Goal: Find specific fact: Find specific fact

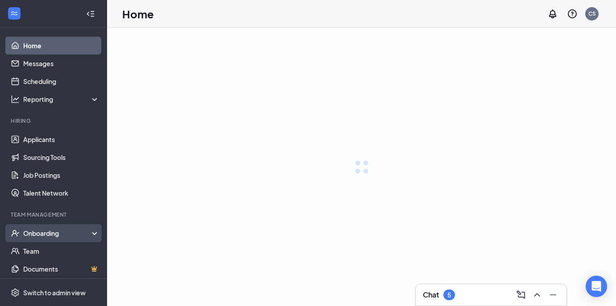
click at [47, 236] on div "Onboarding" at bounding box center [61, 232] width 77 height 9
click at [51, 231] on div "Onboarding" at bounding box center [61, 232] width 77 height 9
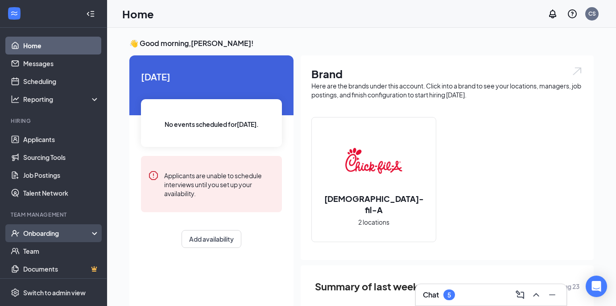
click at [39, 235] on div "Onboarding" at bounding box center [57, 232] width 69 height 9
click at [41, 247] on link "Overview" at bounding box center [61, 251] width 76 height 18
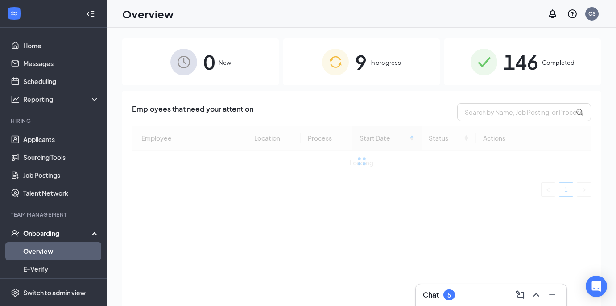
click at [564, 57] on div "146 Completed" at bounding box center [522, 61] width 157 height 47
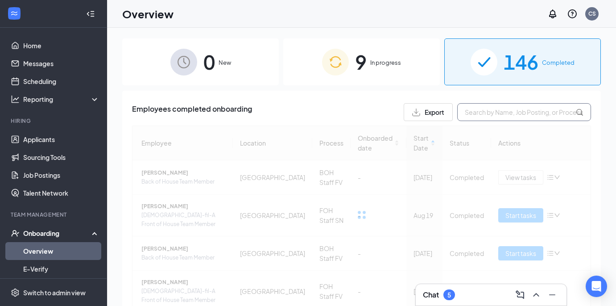
click at [504, 120] on input "text" at bounding box center [524, 112] width 134 height 18
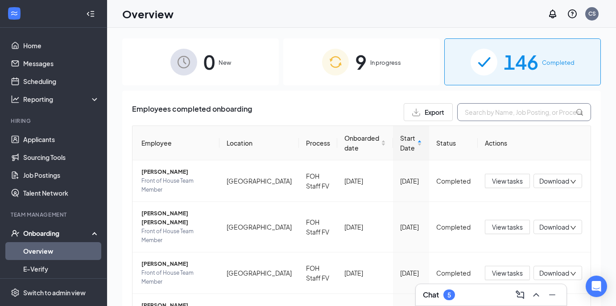
click at [504, 120] on input "text" at bounding box center [524, 112] width 134 height 18
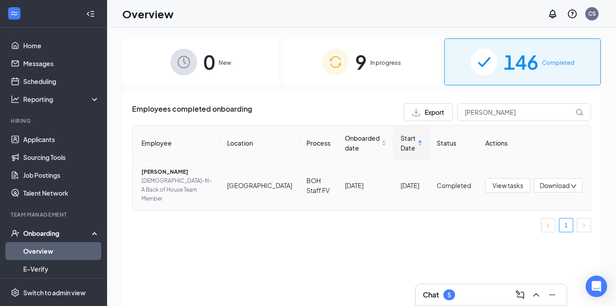
click at [149, 171] on span "[PERSON_NAME]" at bounding box center [176, 171] width 71 height 9
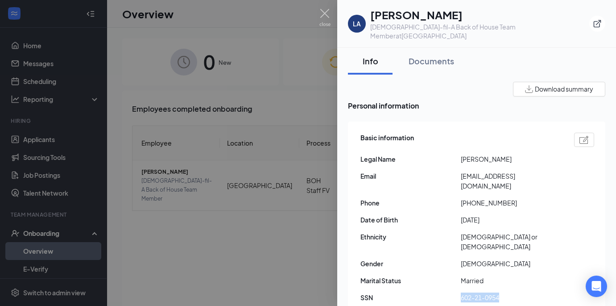
drag, startPoint x: 461, startPoint y: 269, endPoint x: 500, endPoint y: 270, distance: 38.4
click at [500, 292] on span "602-21-0954" at bounding box center [511, 297] width 100 height 10
copy span "602-21-0954"
click at [327, 16] on img at bounding box center [324, 17] width 11 height 17
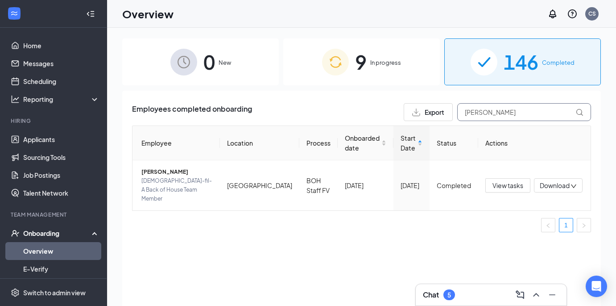
click at [506, 116] on input "[PERSON_NAME]" at bounding box center [524, 112] width 134 height 18
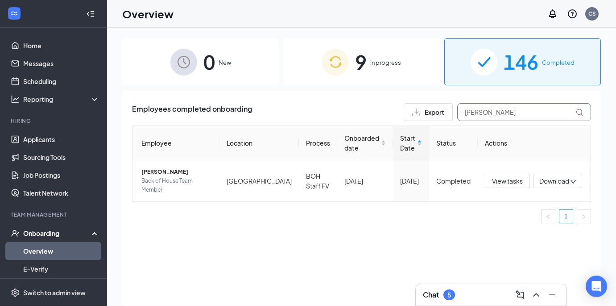
click at [502, 115] on input "[PERSON_NAME]" at bounding box center [524, 112] width 134 height 18
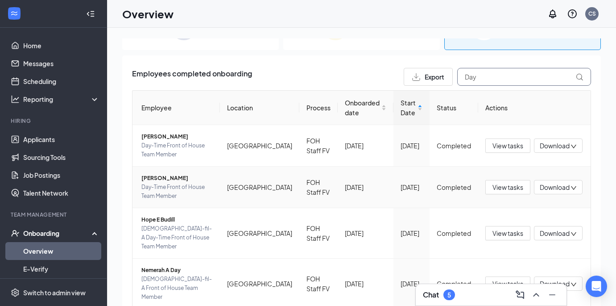
scroll to position [38, 0]
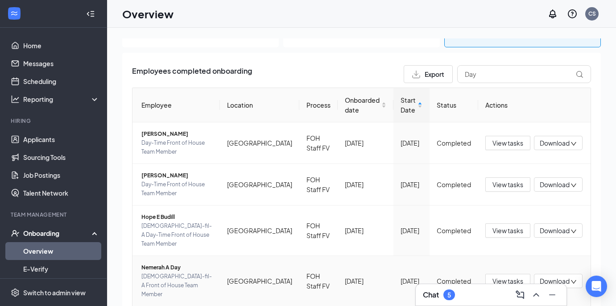
click at [164, 263] on span "Nemerah A Day" at bounding box center [176, 267] width 71 height 9
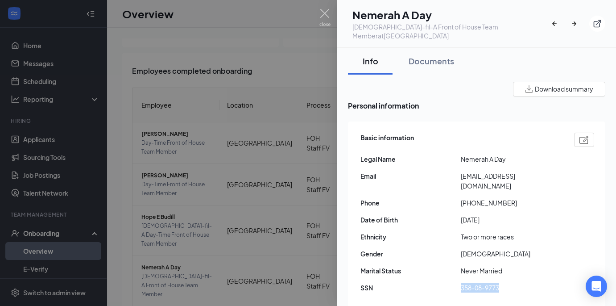
drag, startPoint x: 461, startPoint y: 269, endPoint x: 501, endPoint y: 268, distance: 39.7
click at [501, 282] on span "358-08-9773" at bounding box center [511, 287] width 100 height 10
copy span "358-08-9773"
click at [328, 15] on img at bounding box center [324, 17] width 11 height 17
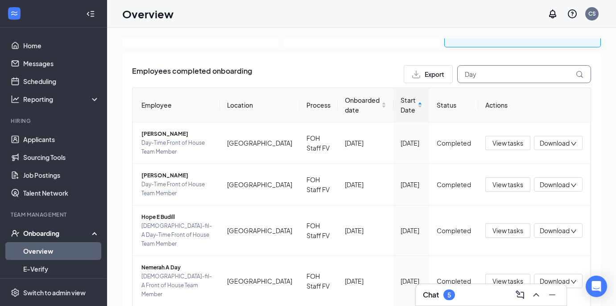
click at [485, 76] on input "Day" at bounding box center [524, 74] width 134 height 18
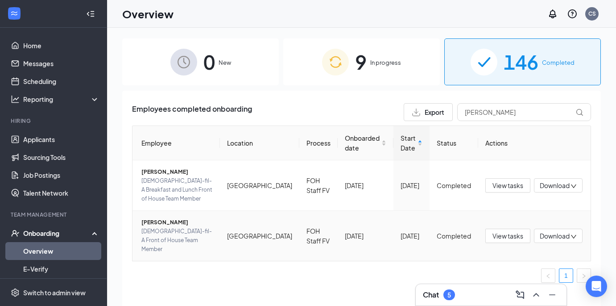
click at [154, 218] on span "[PERSON_NAME]" at bounding box center [176, 222] width 71 height 9
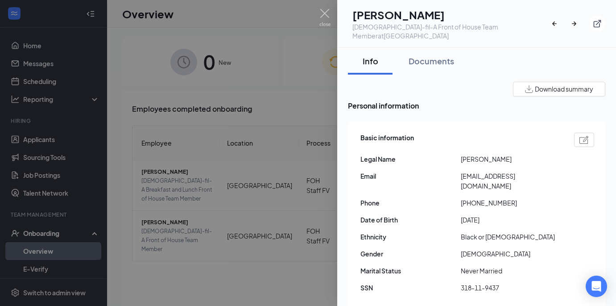
drag, startPoint x: 460, startPoint y: 268, endPoint x: 501, endPoint y: 270, distance: 40.6
click at [501, 282] on span "318-11-9437" at bounding box center [511, 287] width 100 height 10
drag, startPoint x: 463, startPoint y: 268, endPoint x: 494, endPoint y: 269, distance: 31.7
click at [494, 282] on span "318-11-9437" at bounding box center [511, 287] width 100 height 10
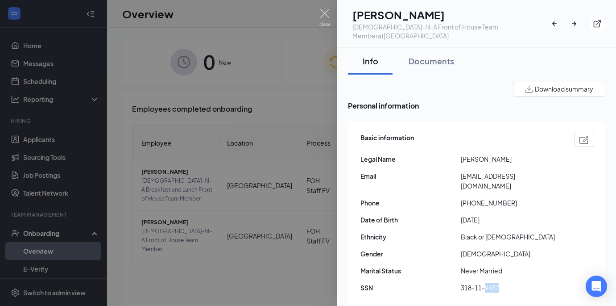
click at [494, 282] on span "318-11-9437" at bounding box center [511, 287] width 100 height 10
copy span "318-11-9437"
click at [323, 16] on img at bounding box center [324, 17] width 11 height 17
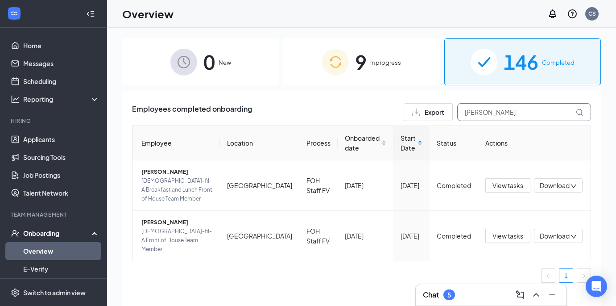
click at [495, 115] on input "[PERSON_NAME]" at bounding box center [524, 112] width 134 height 18
type input "L"
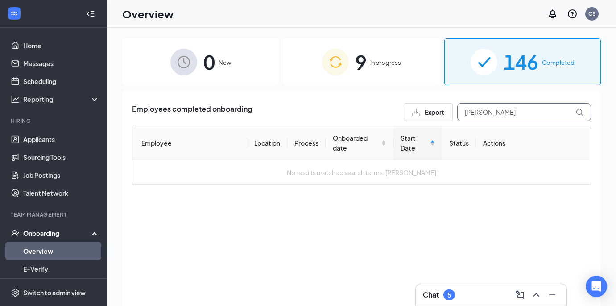
click at [522, 112] on input "[PERSON_NAME]" at bounding box center [524, 112] width 134 height 18
type input "J"
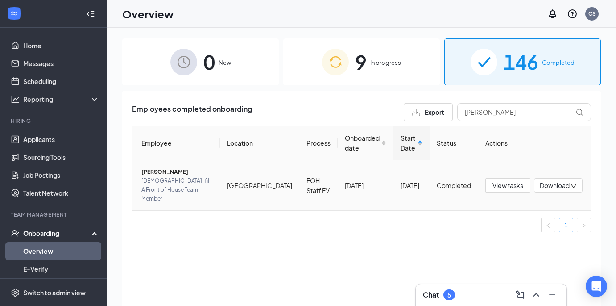
click at [157, 170] on span "[PERSON_NAME]" at bounding box center [176, 171] width 71 height 9
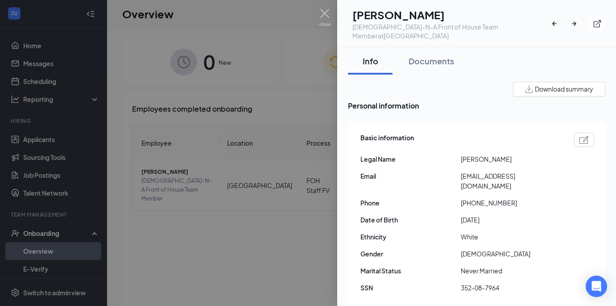
click at [465, 282] on span "352-08-7964" at bounding box center [511, 287] width 100 height 10
drag, startPoint x: 461, startPoint y: 269, endPoint x: 502, endPoint y: 269, distance: 40.2
click at [502, 282] on span "352-08-7964" at bounding box center [511, 287] width 100 height 10
copy span "352-08-7964"
click at [326, 13] on img at bounding box center [324, 17] width 11 height 17
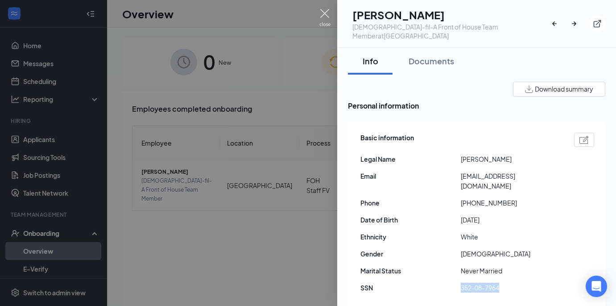
click at [326, 13] on div "Overview CS" at bounding box center [361, 14] width 509 height 28
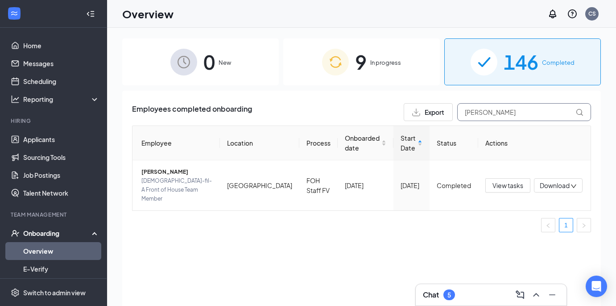
click at [497, 106] on input "[PERSON_NAME]" at bounding box center [524, 112] width 134 height 18
click at [169, 171] on span "[PERSON_NAME]" at bounding box center [176, 171] width 71 height 9
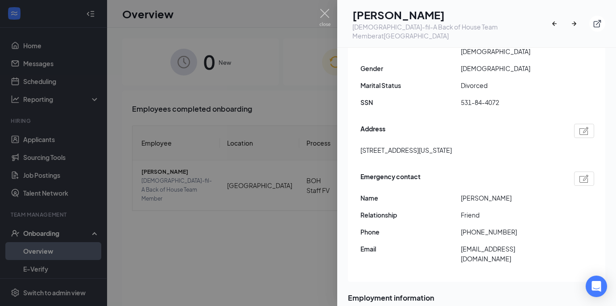
scroll to position [177, 0]
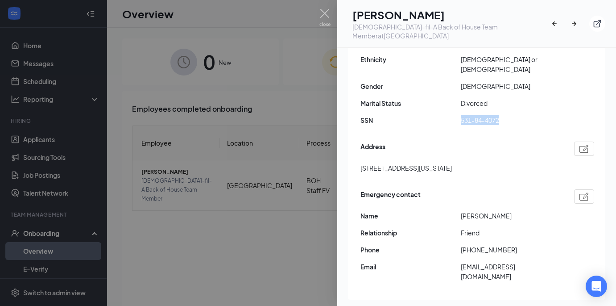
drag, startPoint x: 462, startPoint y: 92, endPoint x: 502, endPoint y: 92, distance: 39.7
click at [502, 115] on span "531-84-4072" at bounding box center [511, 120] width 100 height 10
copy span "531-84-4072"
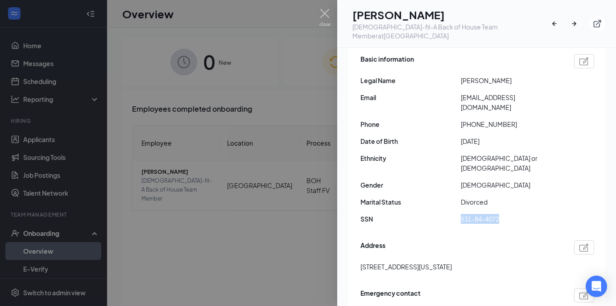
scroll to position [53, 0]
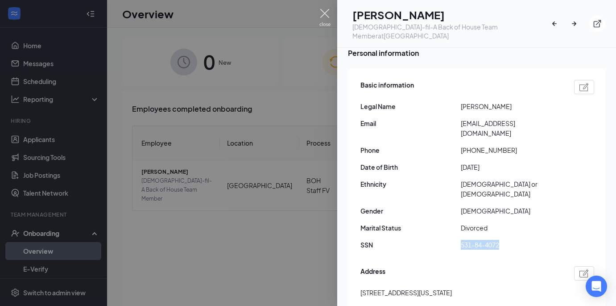
click at [327, 15] on img at bounding box center [324, 17] width 11 height 17
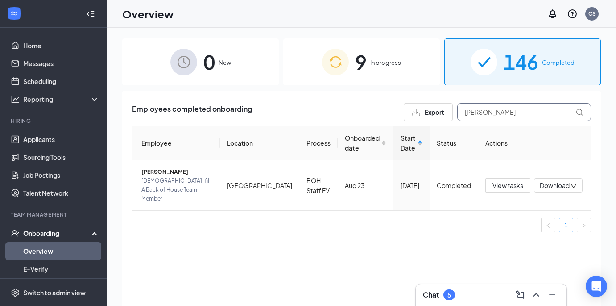
click at [506, 117] on input "[PERSON_NAME]" at bounding box center [524, 112] width 134 height 18
click at [166, 172] on span "[PERSON_NAME]" at bounding box center [176, 171] width 71 height 9
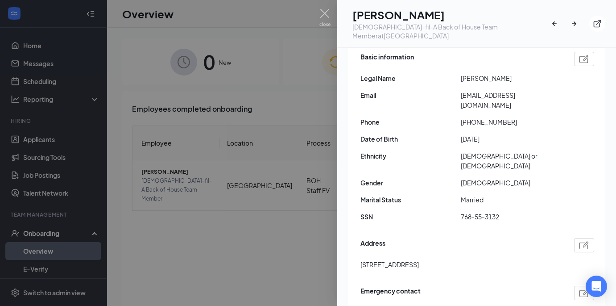
scroll to position [82, 0]
click at [476, 211] on span "768-55-3132" at bounding box center [511, 216] width 100 height 10
copy span "768-55-3132"
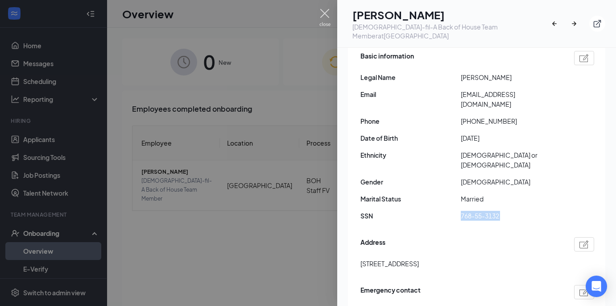
click at [319, 12] on img at bounding box center [324, 17] width 11 height 17
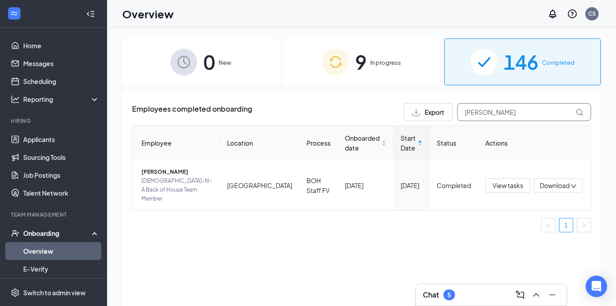
click at [484, 112] on input "[PERSON_NAME]" at bounding box center [524, 112] width 134 height 18
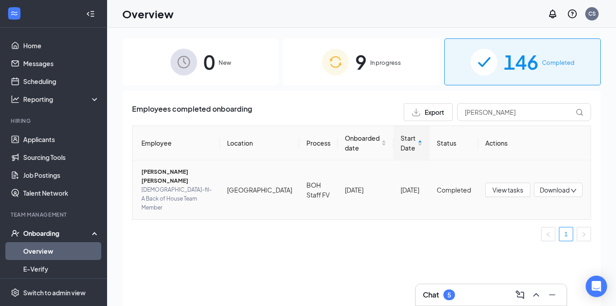
click at [183, 171] on span "[PERSON_NAME] [PERSON_NAME]" at bounding box center [176, 176] width 71 height 18
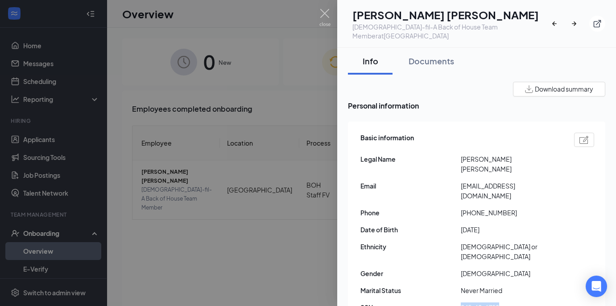
drag, startPoint x: 462, startPoint y: 268, endPoint x: 500, endPoint y: 270, distance: 38.4
click at [500, 302] on span "045-69-6758" at bounding box center [511, 307] width 100 height 10
copy span "045-69-6758"
click at [328, 17] on img at bounding box center [324, 17] width 11 height 17
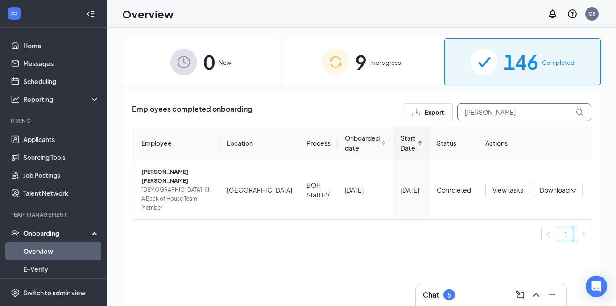
click at [480, 108] on input "[PERSON_NAME]" at bounding box center [524, 112] width 134 height 18
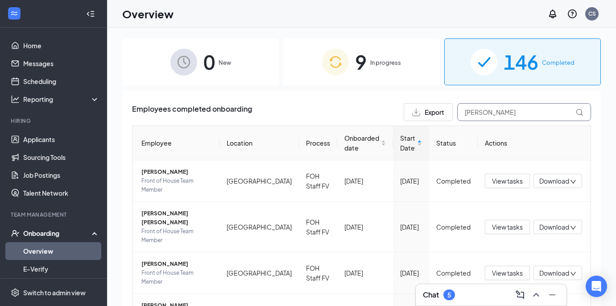
type input "[PERSON_NAME]"
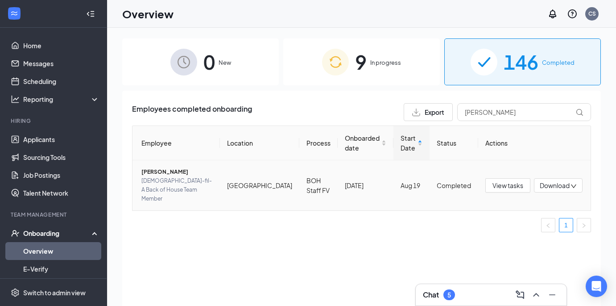
click at [172, 170] on span "[PERSON_NAME]" at bounding box center [176, 171] width 71 height 9
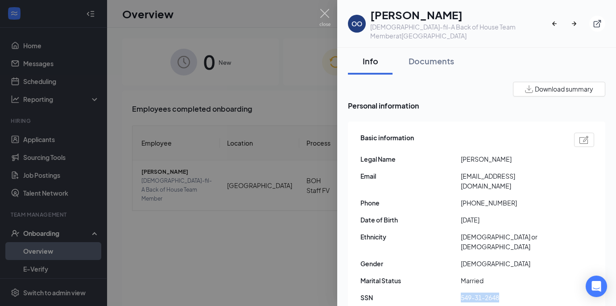
drag, startPoint x: 461, startPoint y: 270, endPoint x: 505, endPoint y: 269, distance: 43.7
click at [505, 292] on span "549-31-2648" at bounding box center [511, 297] width 100 height 10
copy span "549-31-2648"
click at [326, 17] on img at bounding box center [324, 17] width 11 height 17
